Goal: Task Accomplishment & Management: Use online tool/utility

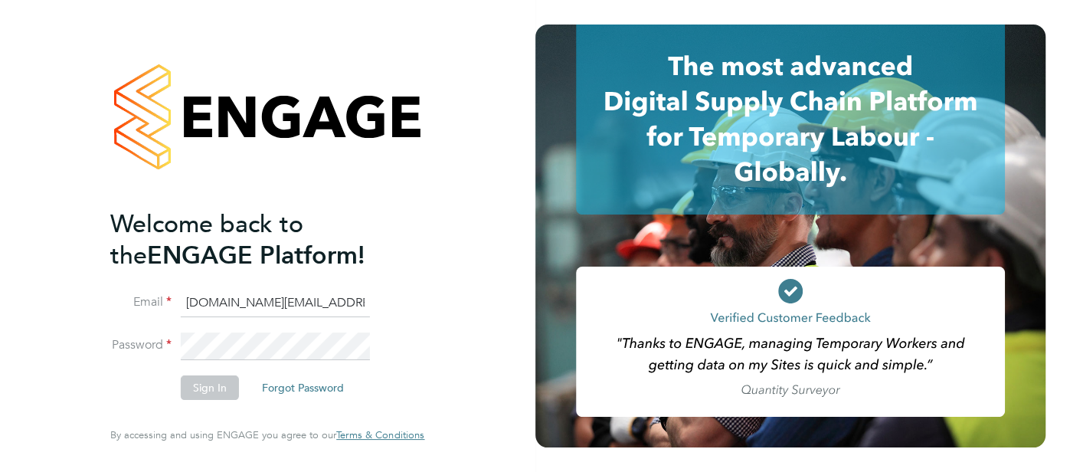
click at [309, 305] on input "cjs.health@uk.g4s.com" at bounding box center [275, 304] width 189 height 28
type input "cjs.templabour@uk.g4s.com"
click at [206, 391] on button "Sign In" at bounding box center [210, 387] width 58 height 25
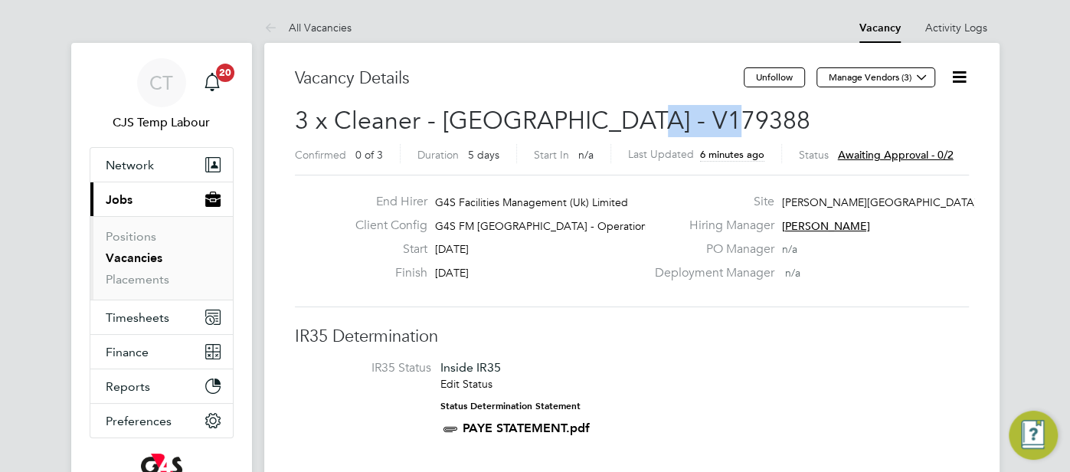
drag, startPoint x: 712, startPoint y: 117, endPoint x: 618, endPoint y: 116, distance: 93.5
click at [618, 116] on h2 "3 x Cleaner - [GEOGRAPHIC_DATA] - V179388 Confirmed 0 of 3 Duration 5 days Star…" at bounding box center [632, 137] width 674 height 64
copy span "V179388"
